Goal: Task Accomplishment & Management: Manage account settings

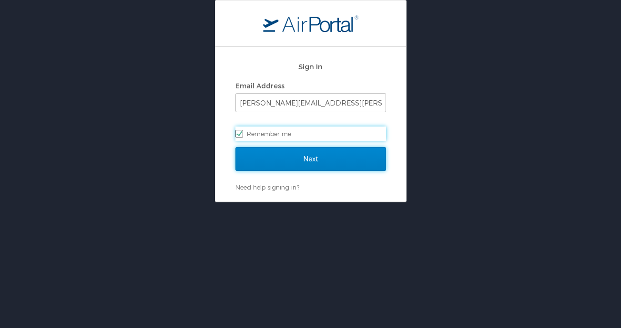
click at [314, 161] on input "Next" at bounding box center [311, 159] width 151 height 24
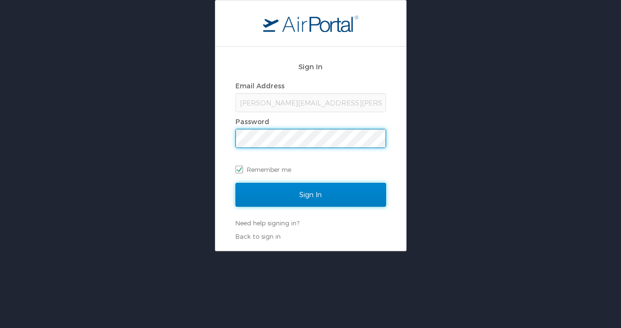
click at [316, 194] on input "Sign In" at bounding box center [311, 195] width 151 height 24
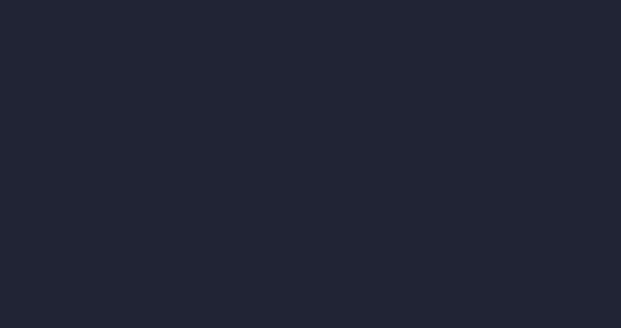
select select "US"
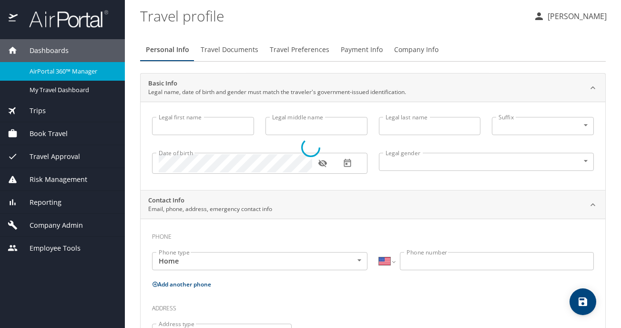
type input "Jennifer"
type input "Patricia Jessie"
type input "Cook"
type input "Undisclosed"
type input "Patricia"
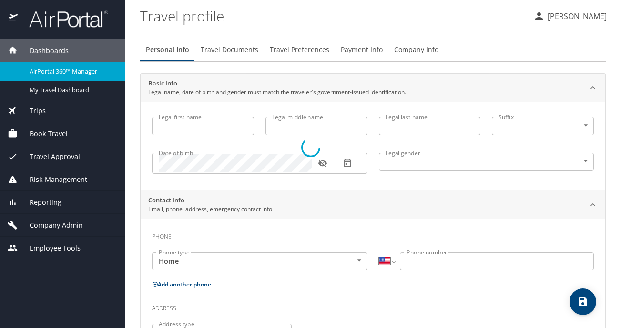
type input "Cook"
type input "(425) 890-1927"
type input "patricia.cook@outlook.com"
select select "US"
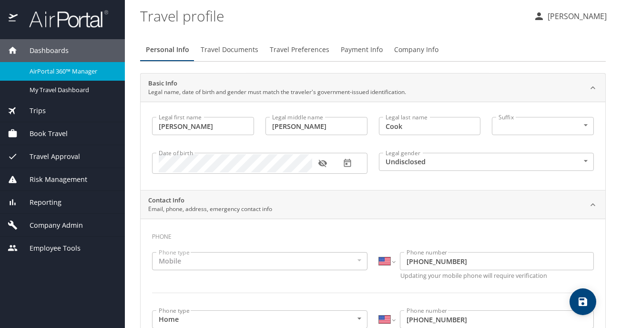
click at [81, 122] on div "Book Travel" at bounding box center [62, 133] width 125 height 23
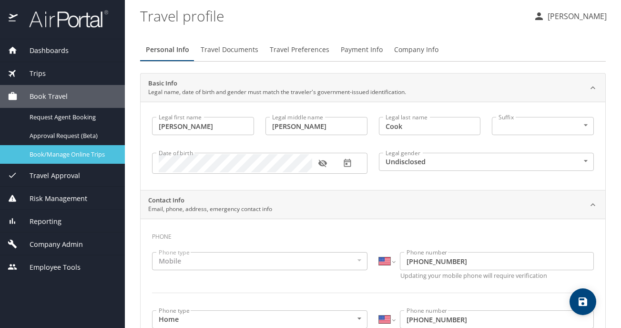
click at [80, 150] on span "Book/Manage Online Trips" at bounding box center [72, 154] width 84 height 9
